Goal: Task Accomplishment & Management: Manage account settings

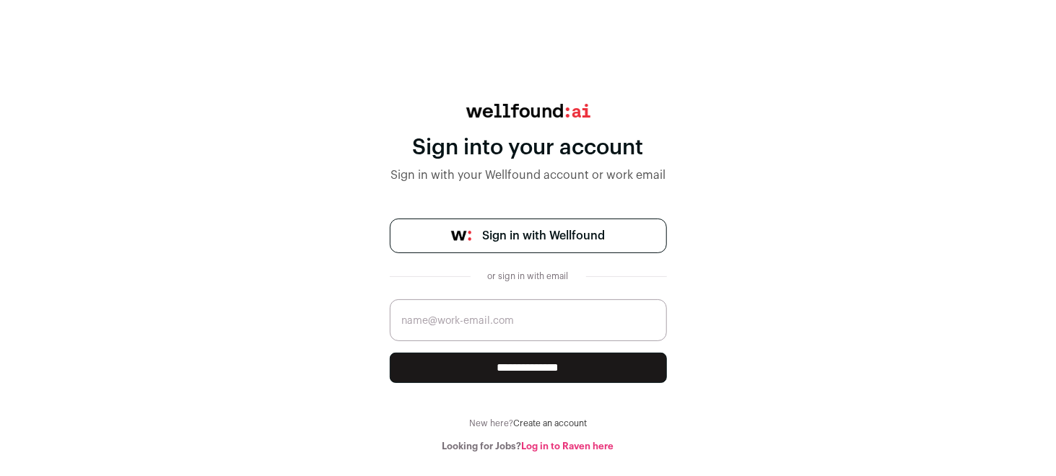
click at [498, 319] on input "email" at bounding box center [528, 320] width 277 height 42
click at [533, 444] on link "Log in to Raven here" at bounding box center [568, 446] width 92 height 9
drag, startPoint x: 446, startPoint y: 148, endPoint x: 495, endPoint y: 144, distance: 49.3
click at [495, 144] on div "Sign into your account" at bounding box center [528, 148] width 277 height 26
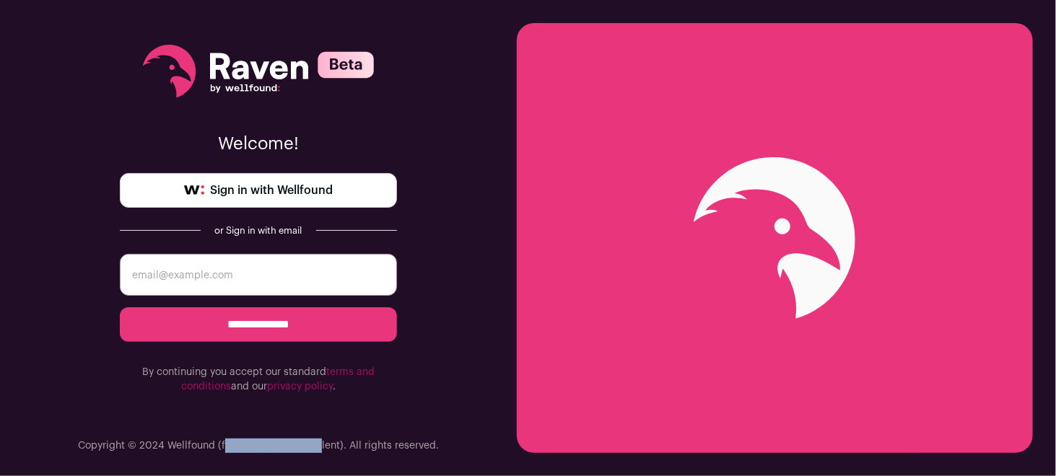
drag, startPoint x: 192, startPoint y: 447, endPoint x: 292, endPoint y: 456, distance: 100.7
click at [292, 456] on div "**********" at bounding box center [258, 238] width 517 height 476
click at [410, 443] on p "Copyright © 2024 Wellfound (formerly AngelList Talent). All rights reserved." at bounding box center [258, 446] width 361 height 14
